Goal: Task Accomplishment & Management: Manage account settings

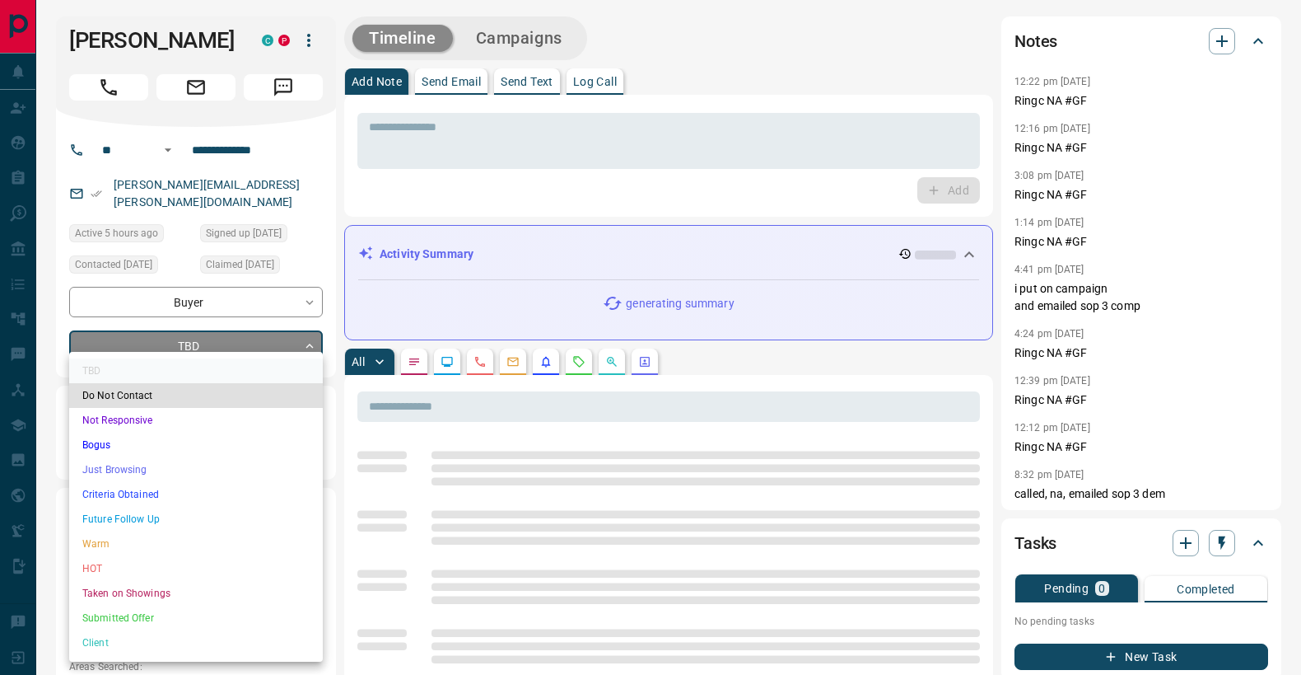
drag, startPoint x: 175, startPoint y: 348, endPoint x: 192, endPoint y: 404, distance: 58.4
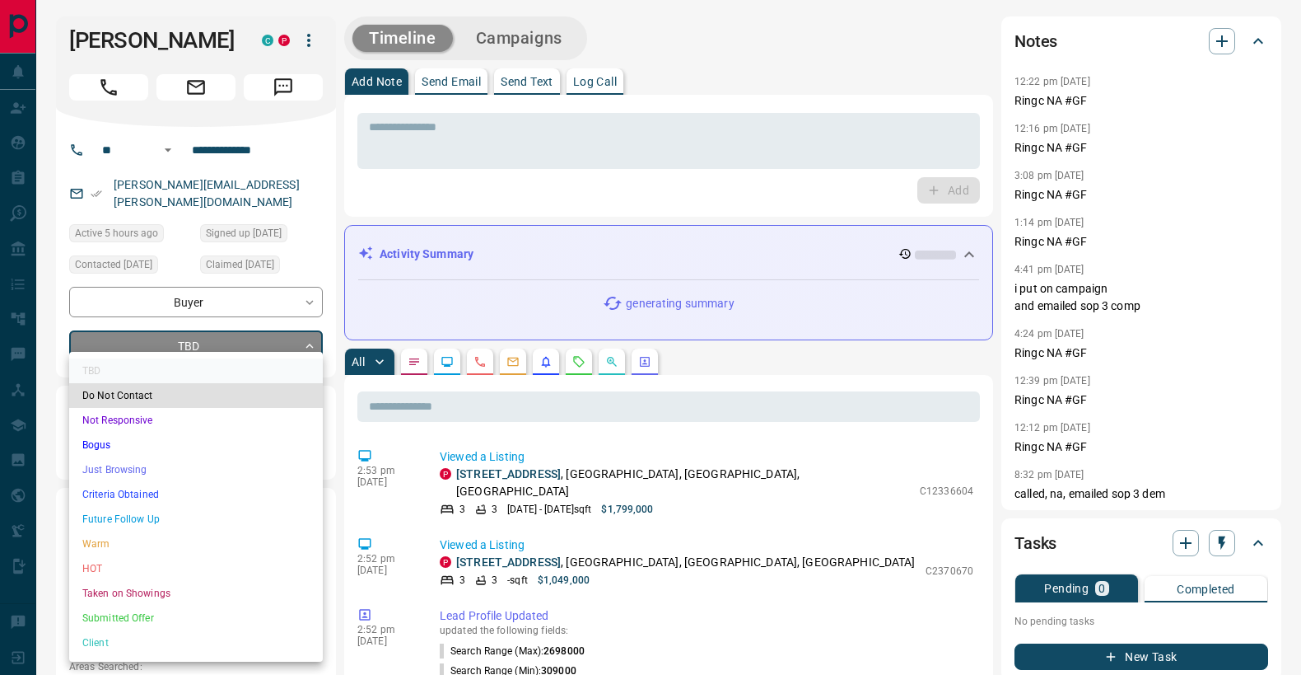
click at [220, 495] on li "Criteria Obtained" at bounding box center [196, 494] width 254 height 25
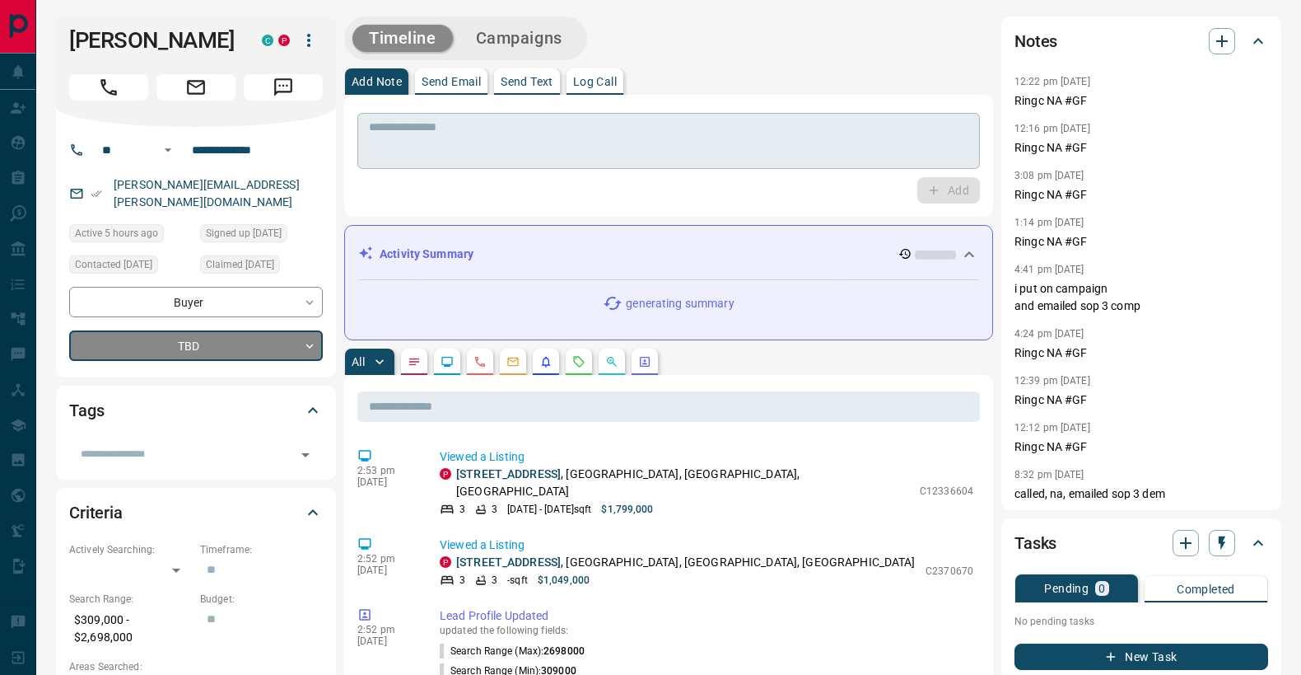
click at [468, 150] on textarea at bounding box center [669, 141] width 600 height 42
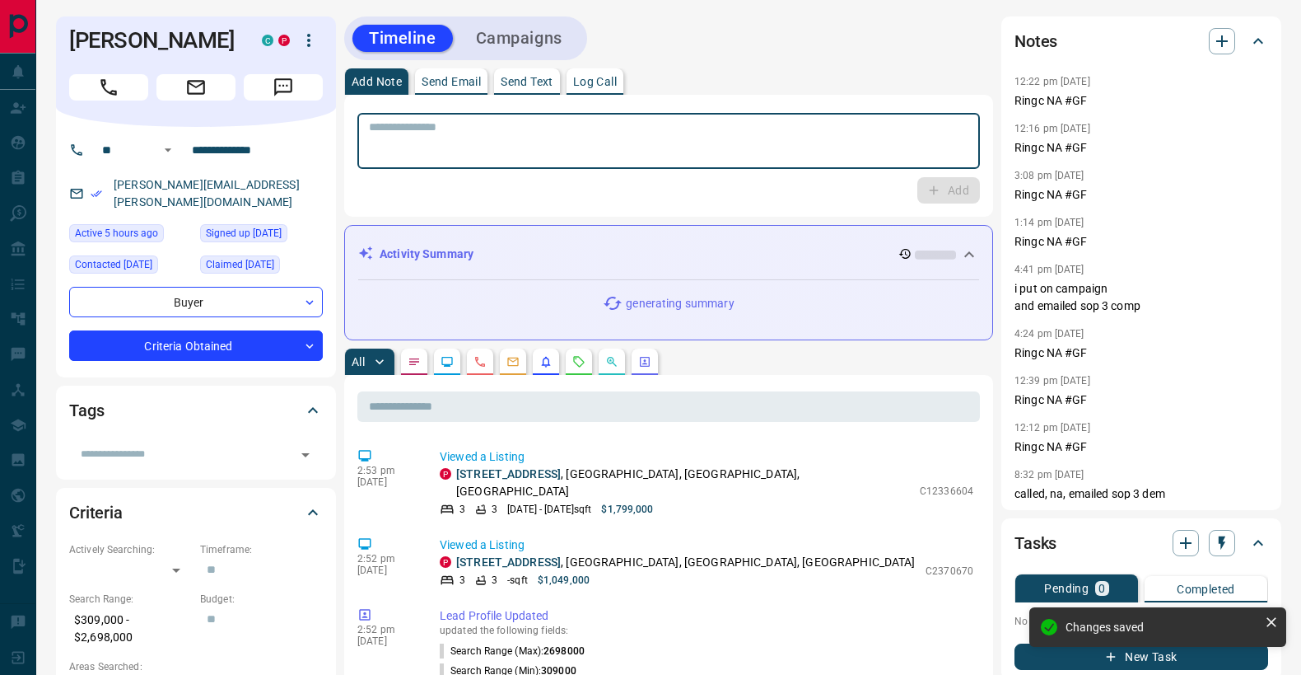
type input "*"
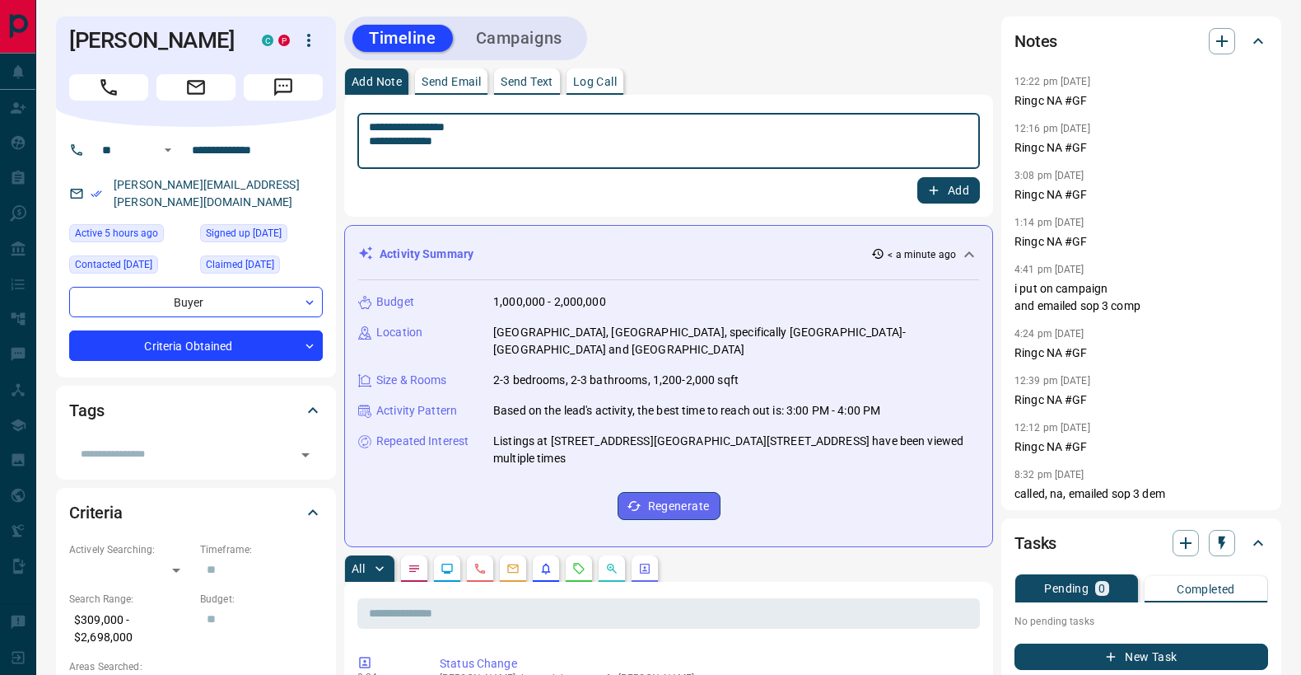
type textarea "**********"
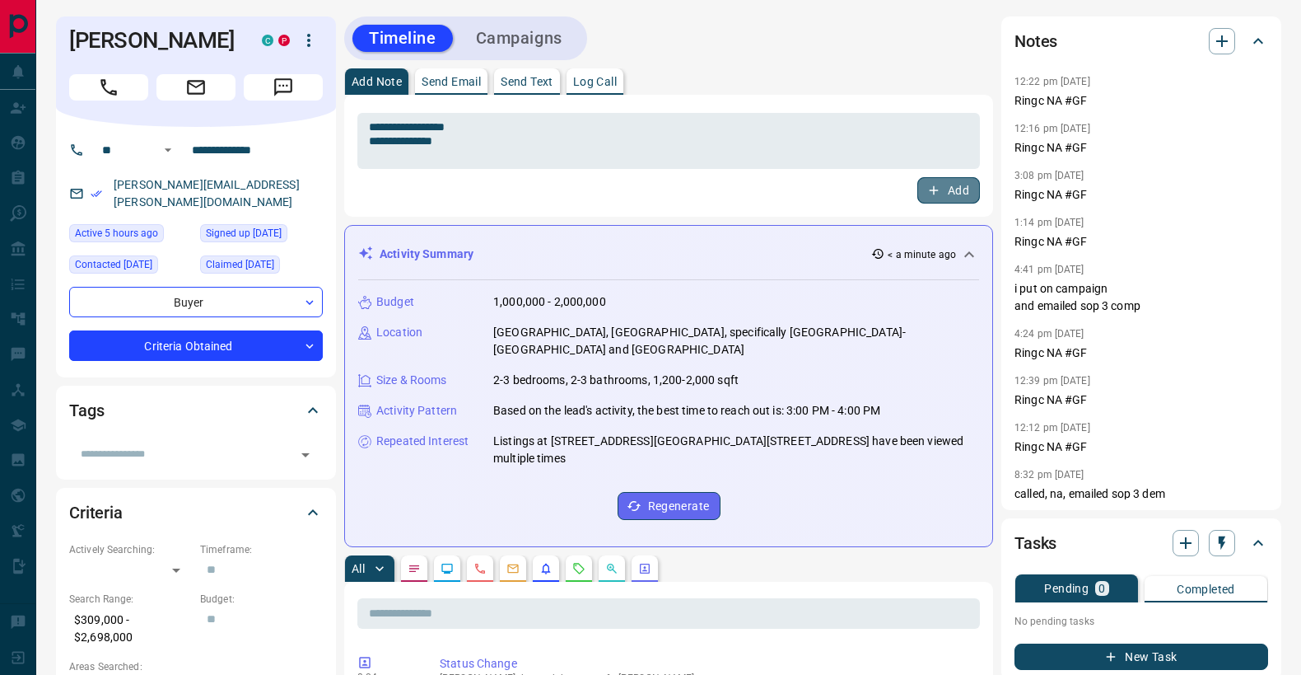
click at [961, 190] on button "Add" at bounding box center [949, 190] width 63 height 26
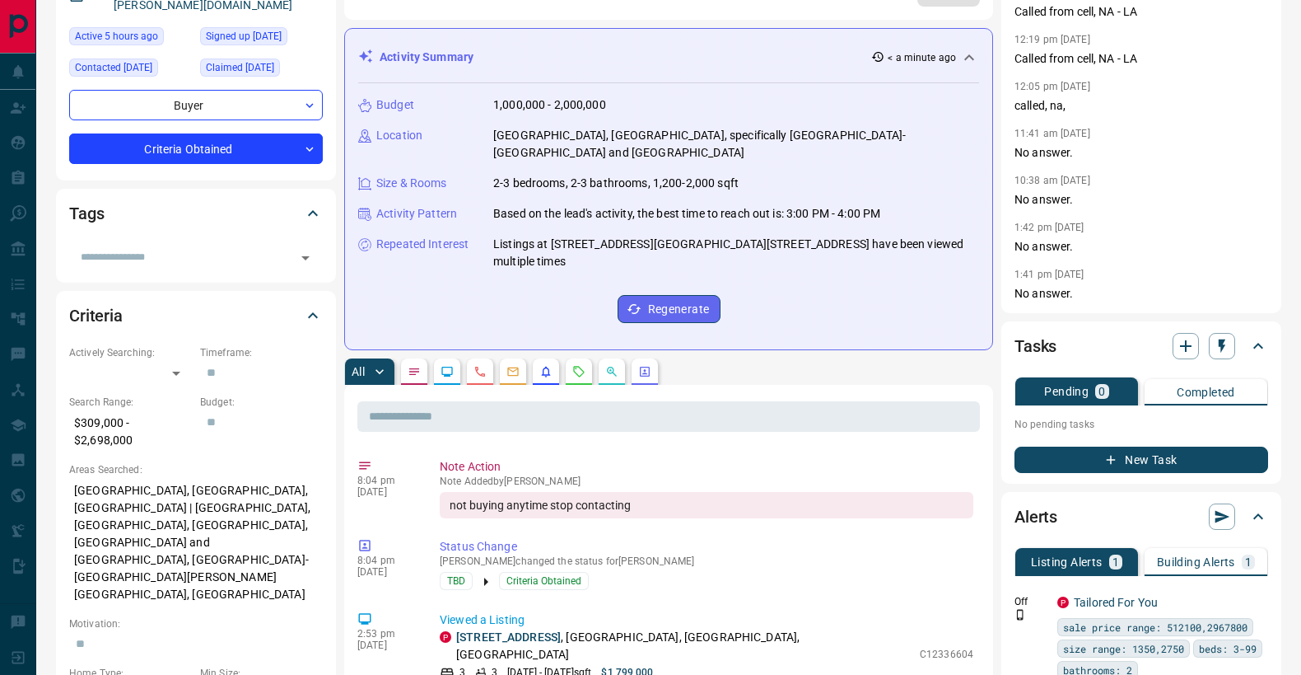
scroll to position [200, 0]
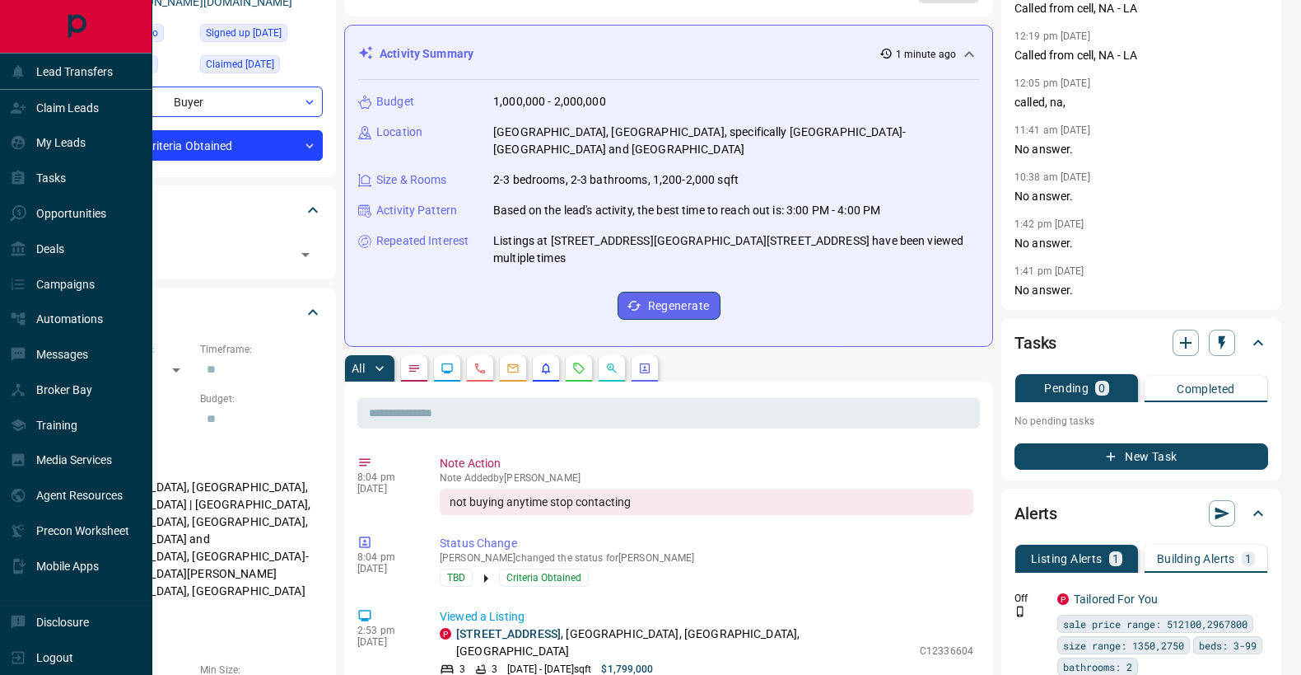
drag, startPoint x: 26, startPoint y: 109, endPoint x: 261, endPoint y: 135, distance: 236.2
click at [26, 109] on div "Claim Leads" at bounding box center [54, 107] width 89 height 27
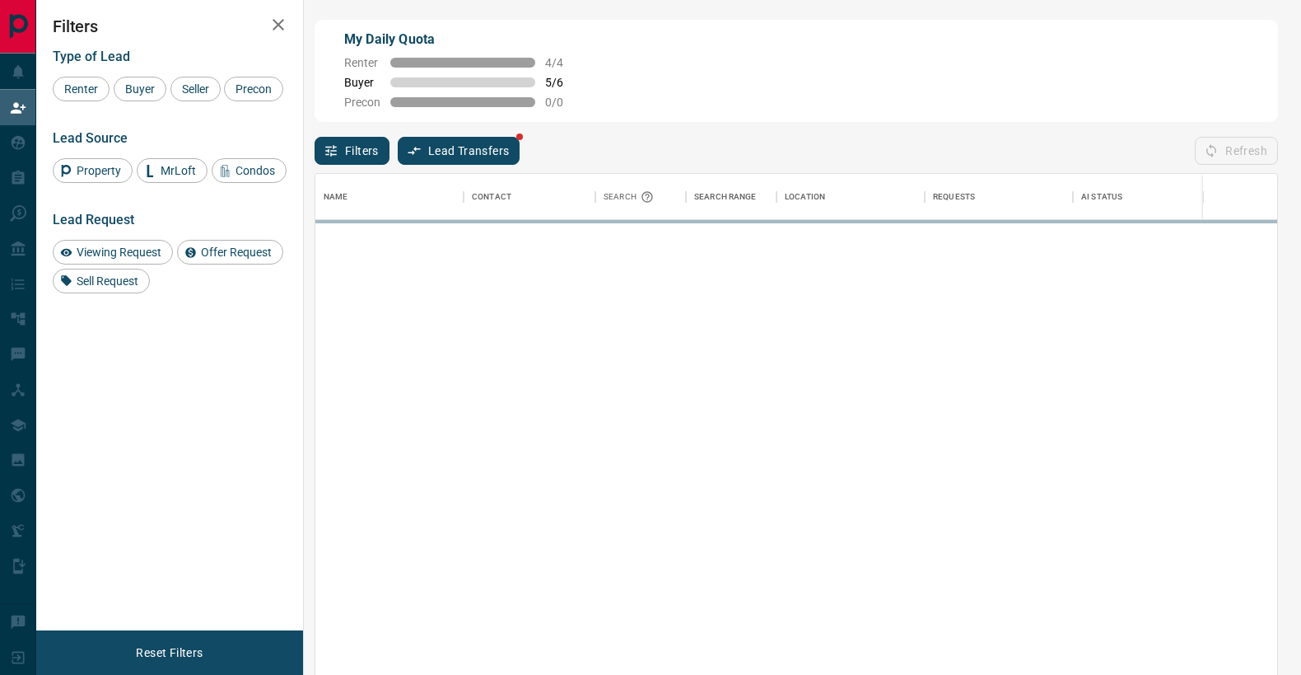
scroll to position [513, 962]
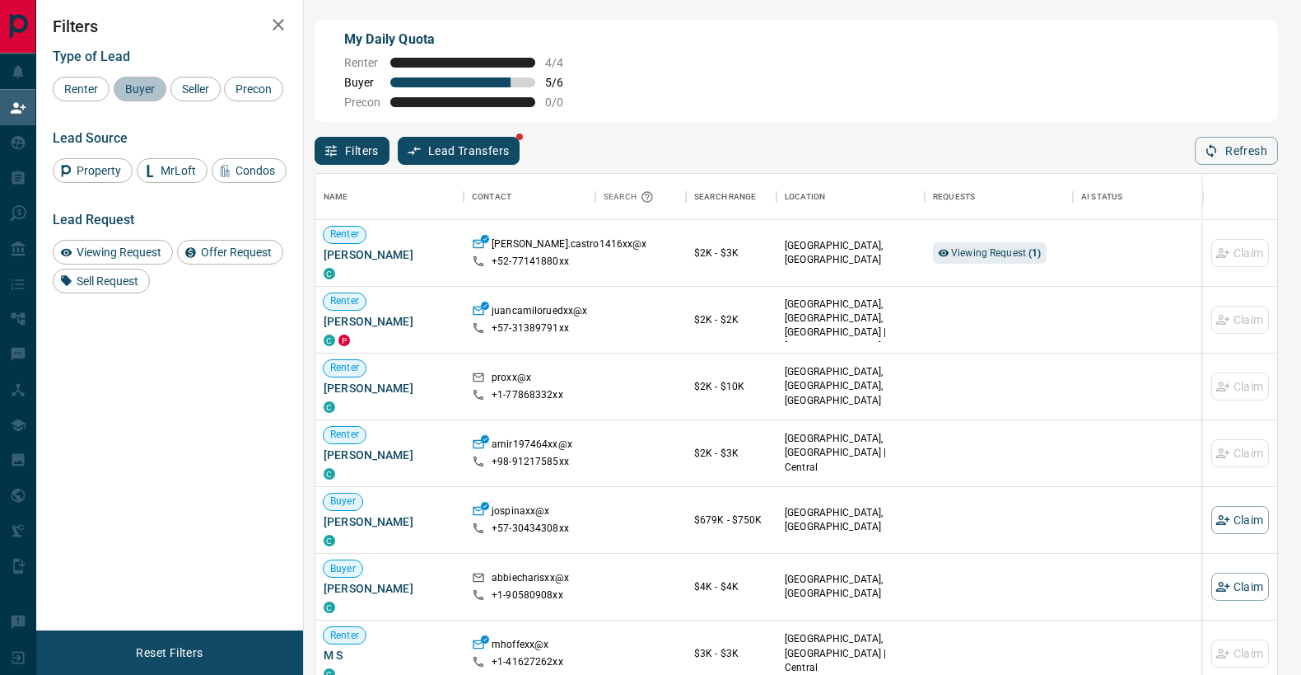
click at [149, 86] on span "Buyer" at bounding box center [139, 88] width 41 height 13
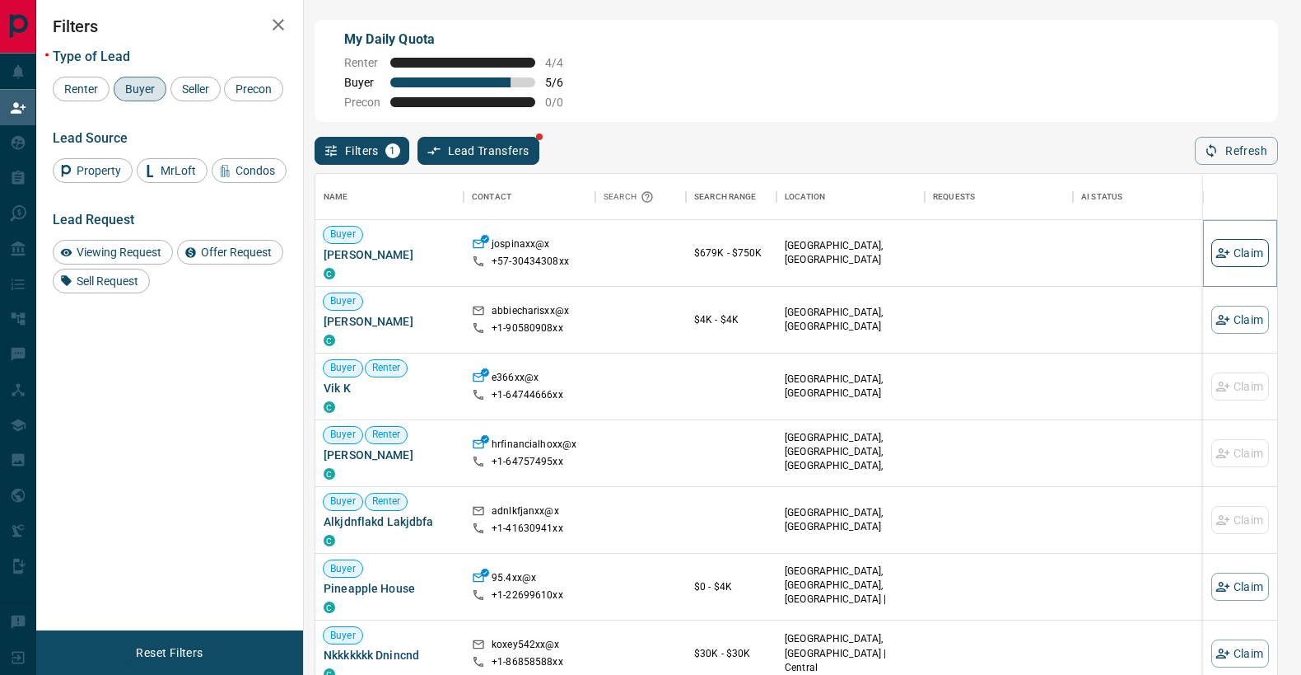
click at [1248, 250] on button "Claim" at bounding box center [1241, 253] width 58 height 28
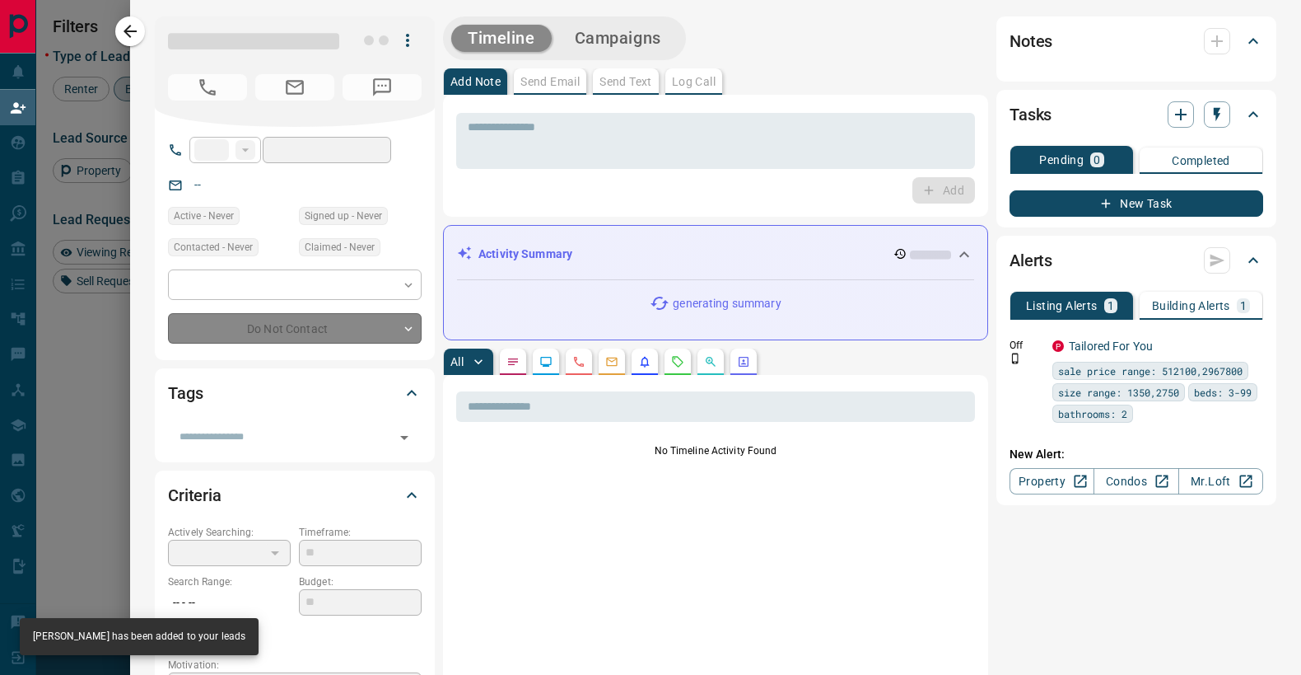
type input "***"
type input "**********"
type input "**"
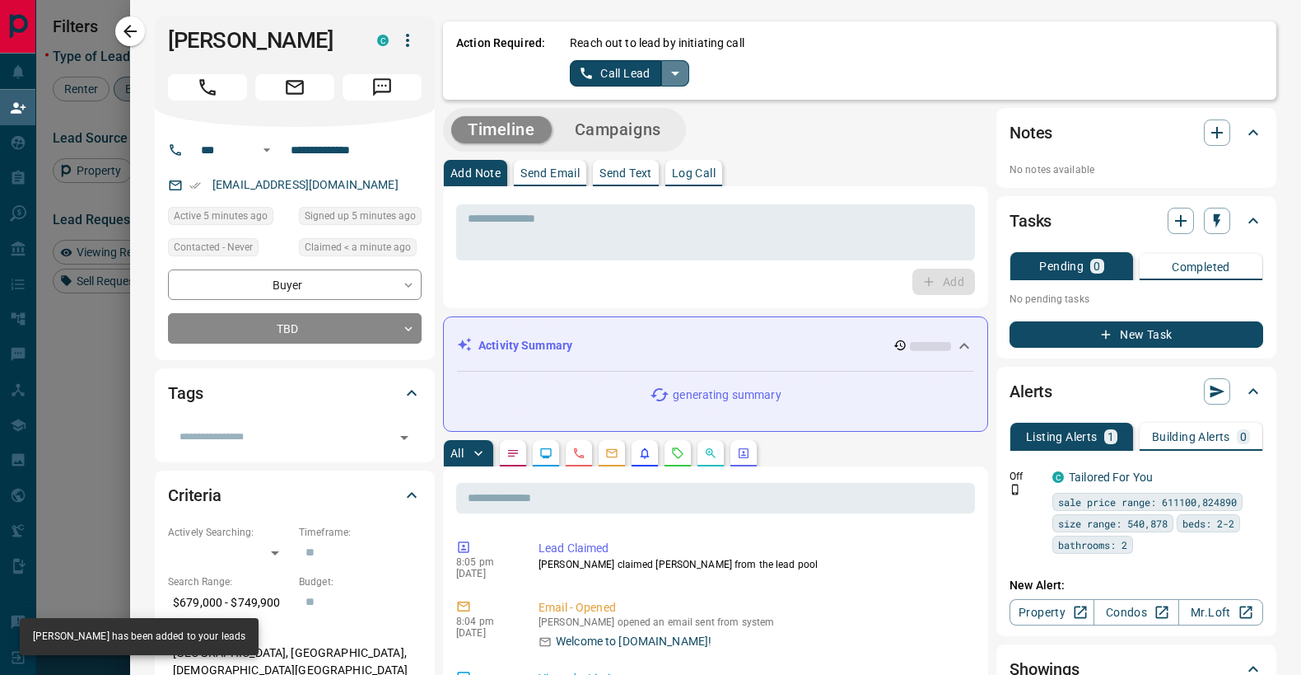
click at [673, 75] on icon "split button" at bounding box center [676, 73] width 20 height 20
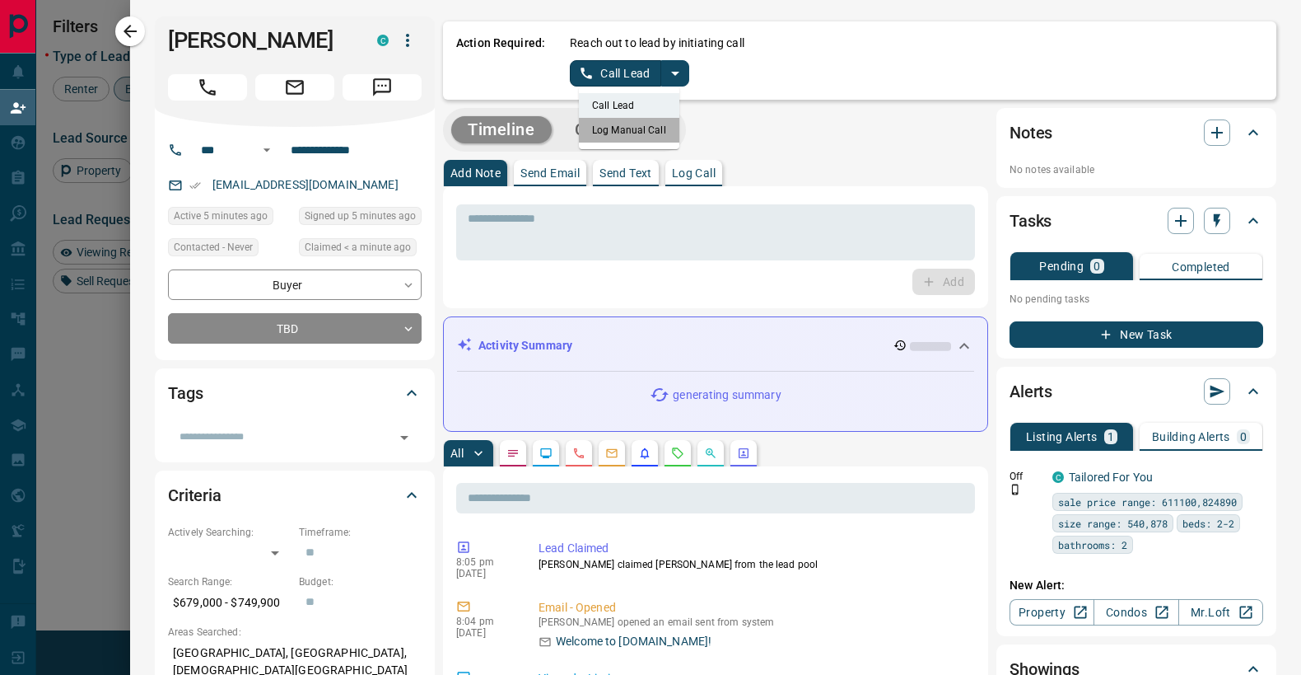
drag, startPoint x: 658, startPoint y: 124, endPoint x: 601, endPoint y: 81, distance: 71.2
click at [656, 122] on li "Log Manual Call" at bounding box center [629, 130] width 100 height 25
click at [594, 72] on button "Log Manual Call" at bounding box center [624, 73] width 109 height 26
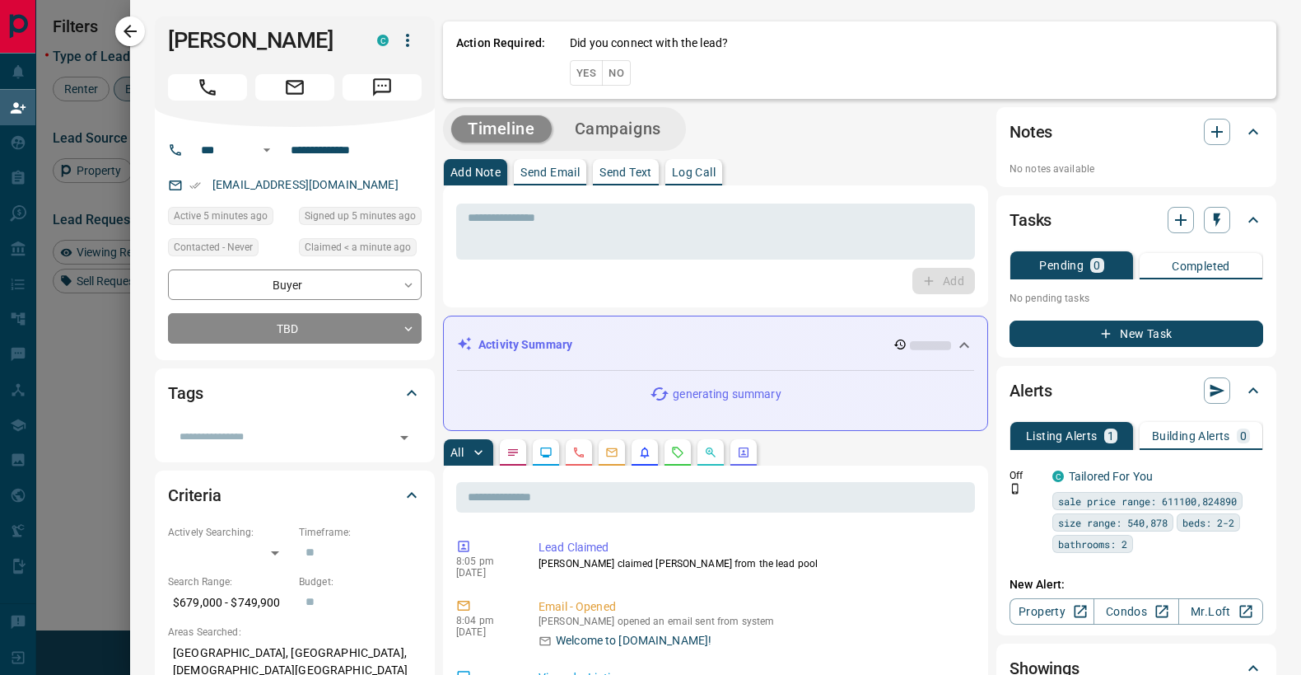
click at [630, 75] on button "No" at bounding box center [616, 73] width 29 height 26
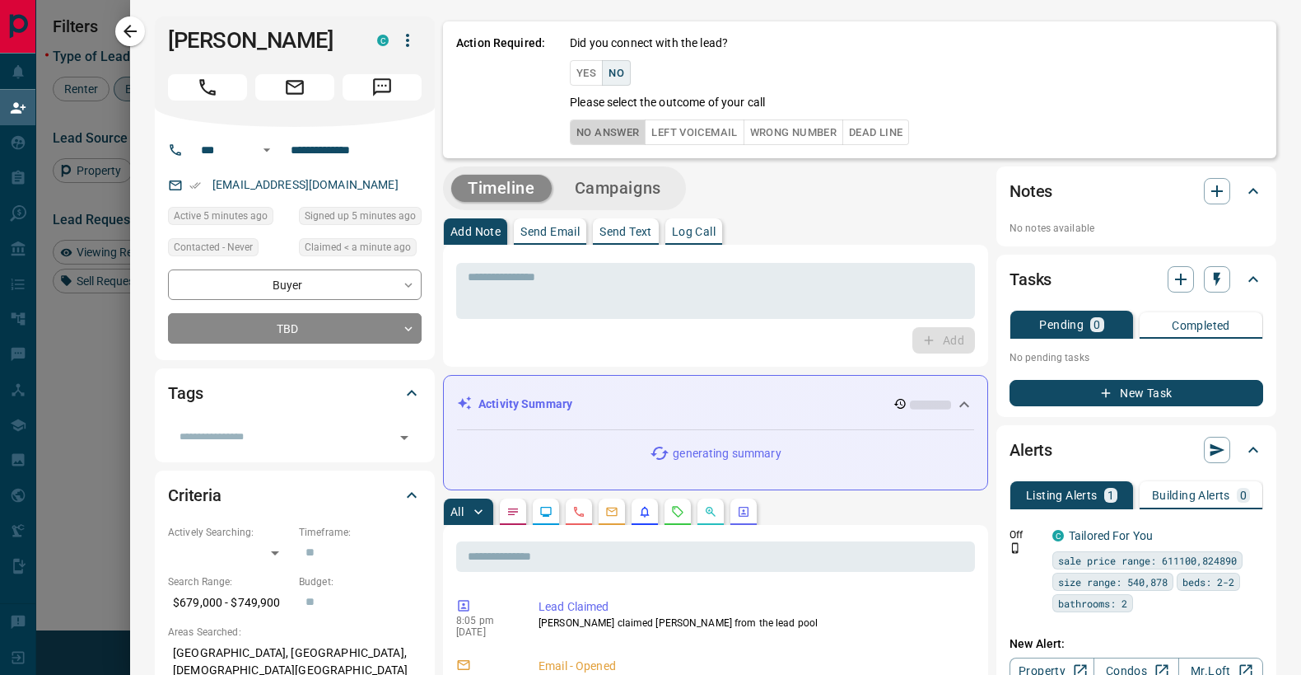
drag, startPoint x: 619, startPoint y: 124, endPoint x: 605, endPoint y: 139, distance: 20.5
click at [619, 124] on button "No Answer" at bounding box center [608, 132] width 76 height 26
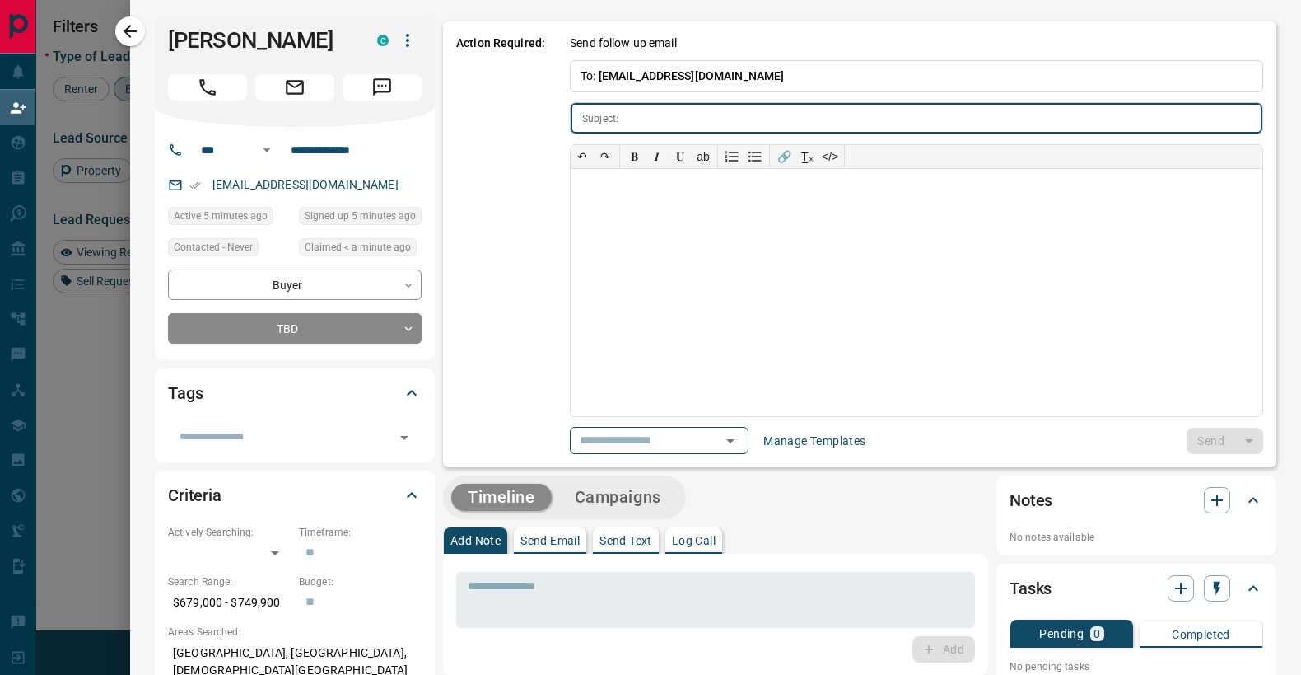
type input "**********"
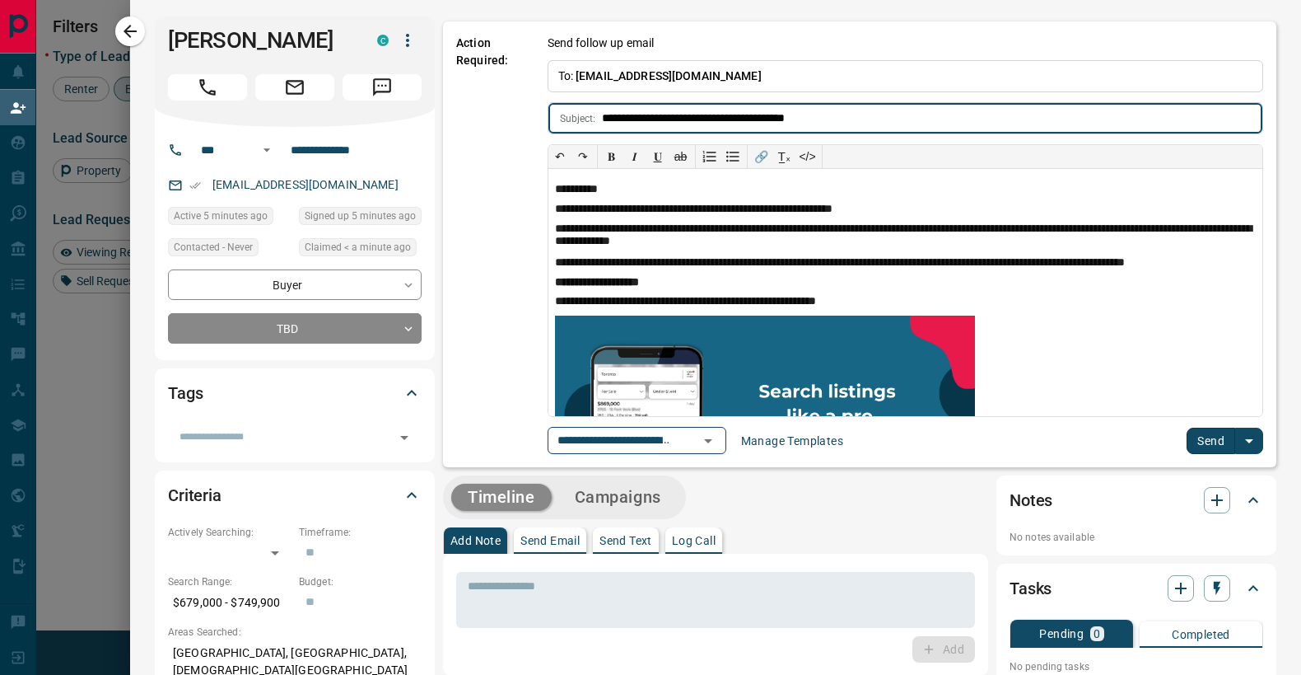
click at [1198, 444] on button "Send" at bounding box center [1211, 440] width 49 height 26
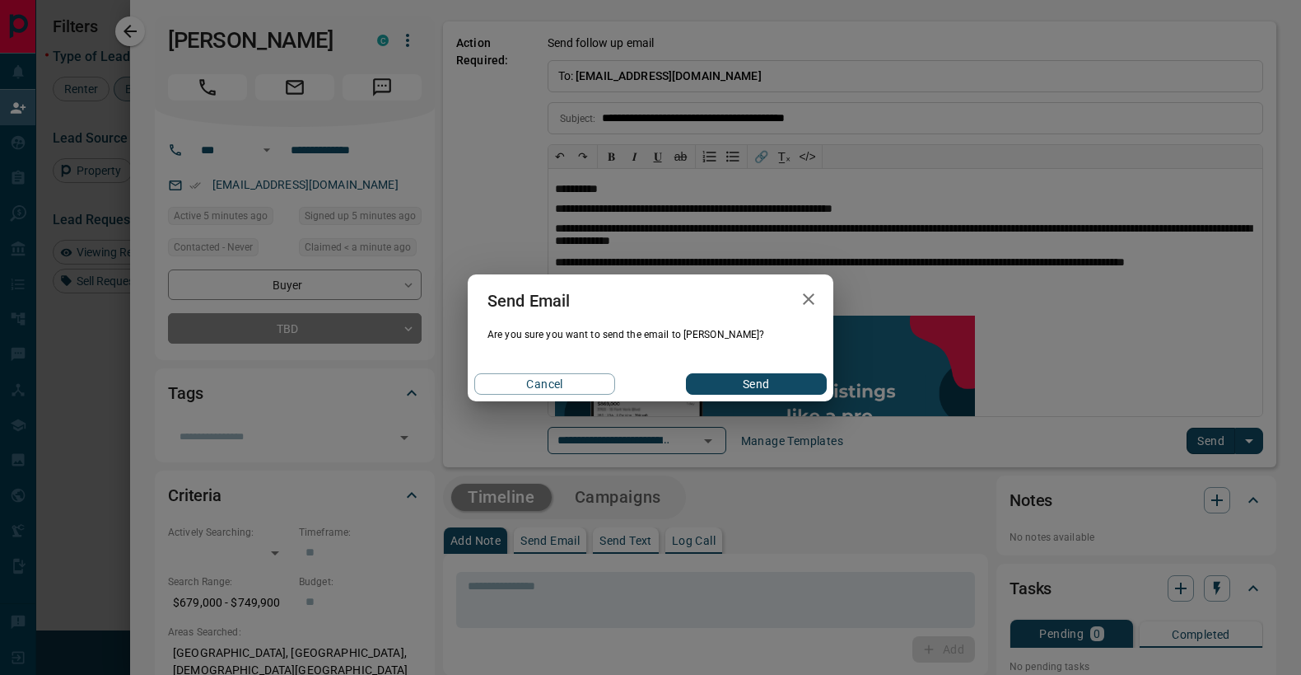
drag, startPoint x: 765, startPoint y: 379, endPoint x: 760, endPoint y: 367, distance: 12.5
click at [765, 379] on button "Send" at bounding box center [756, 383] width 141 height 21
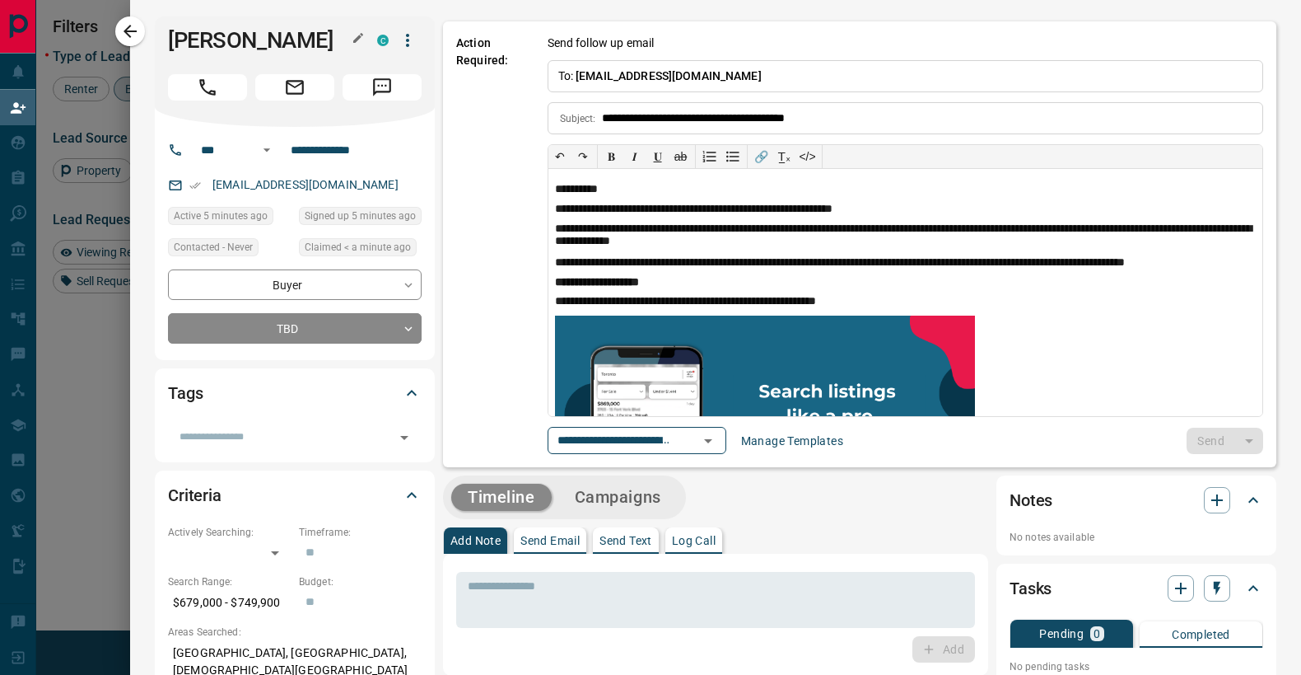
click at [222, 40] on h1 "[PERSON_NAME]" at bounding box center [260, 40] width 185 height 26
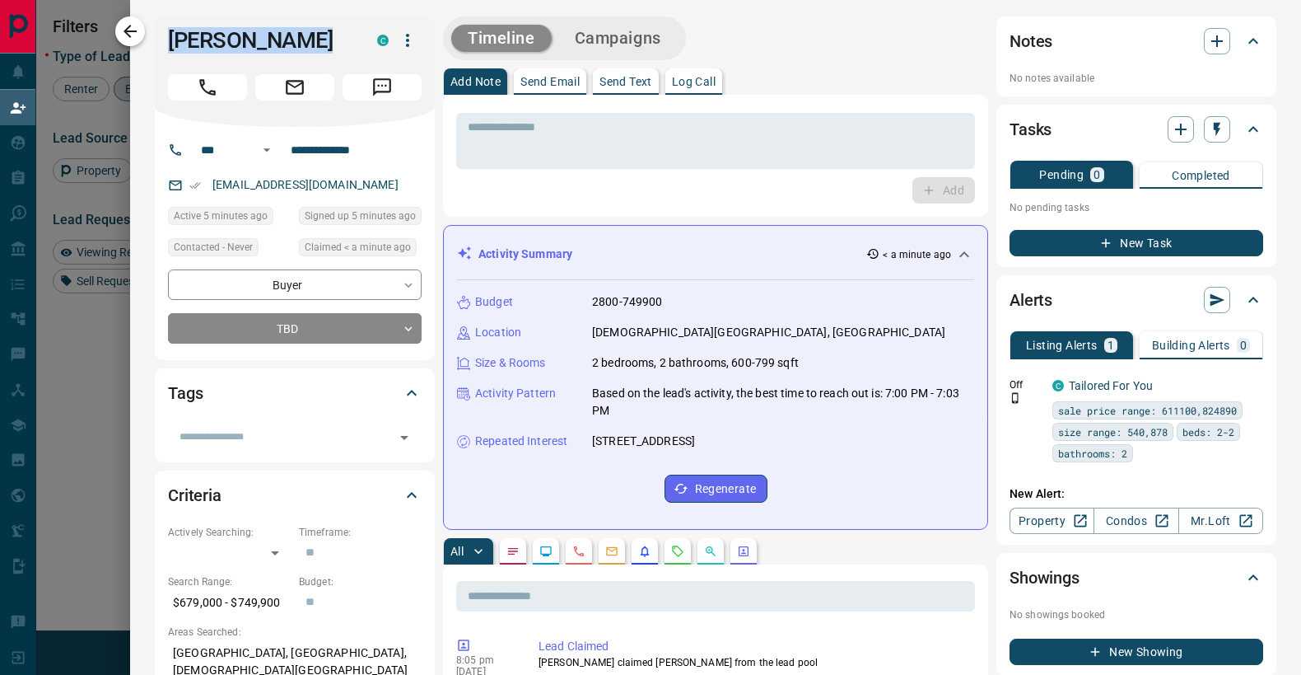
click at [135, 28] on icon "button" at bounding box center [130, 31] width 20 height 20
